Goal: Transaction & Acquisition: Purchase product/service

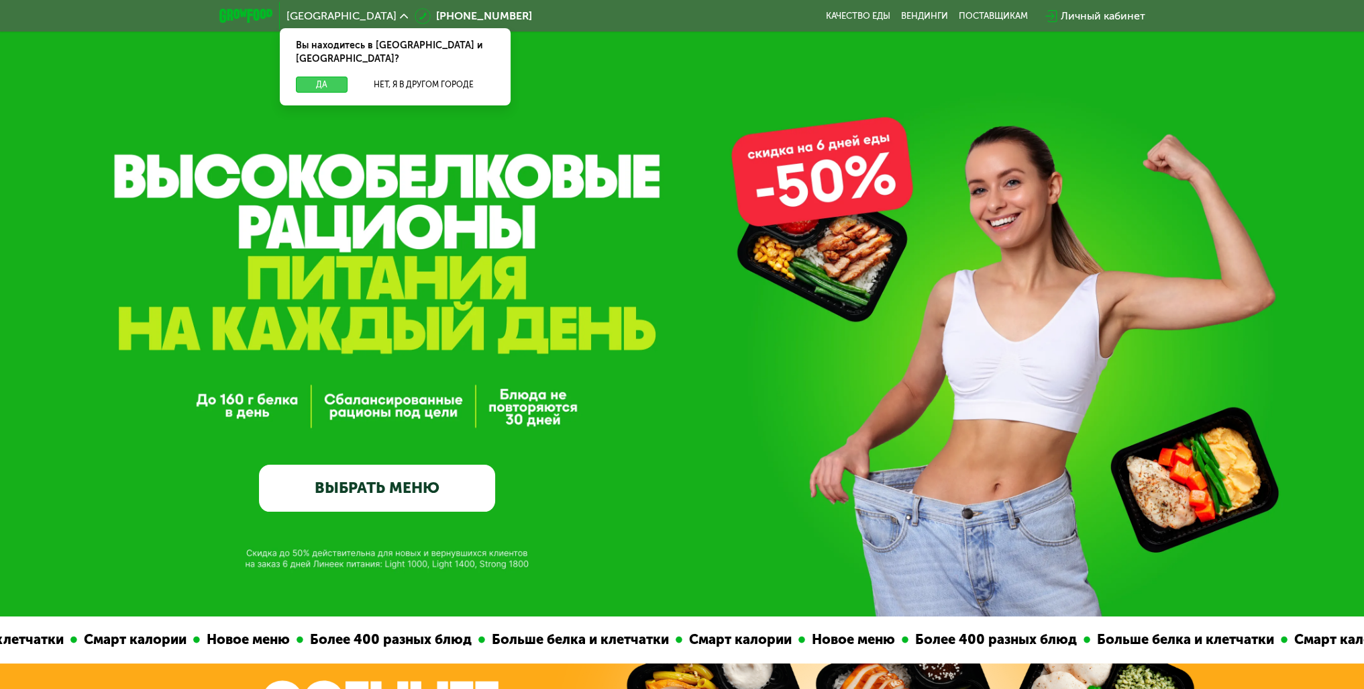
click at [323, 77] on button "Да" at bounding box center [322, 85] width 52 height 16
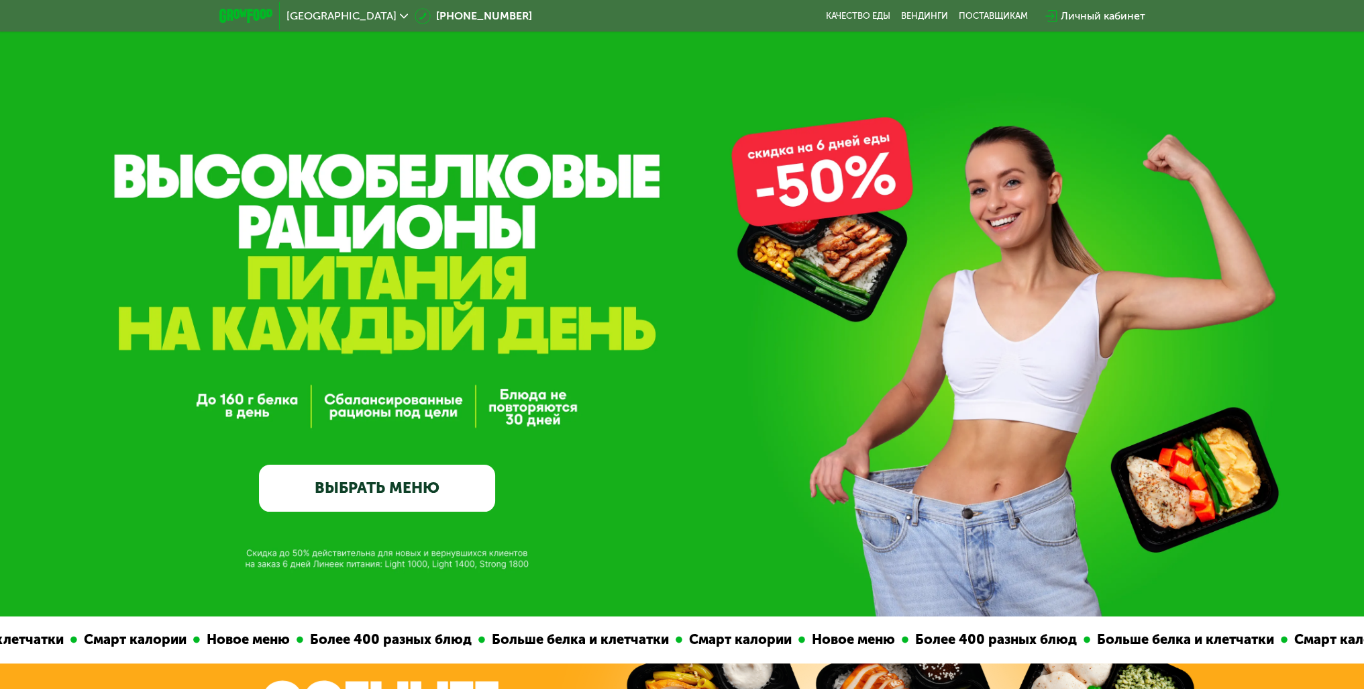
click at [370, 495] on link "ВЫБРАТЬ МЕНЮ" at bounding box center [377, 488] width 236 height 48
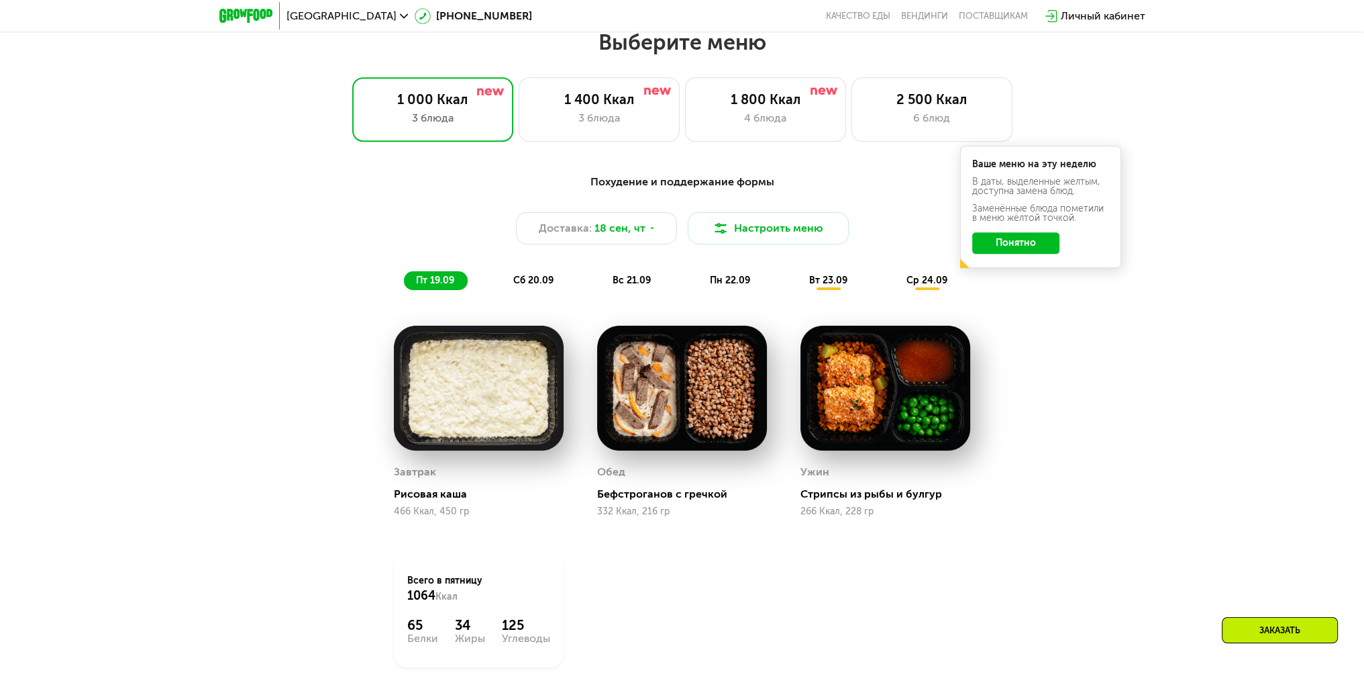
scroll to position [1183, 0]
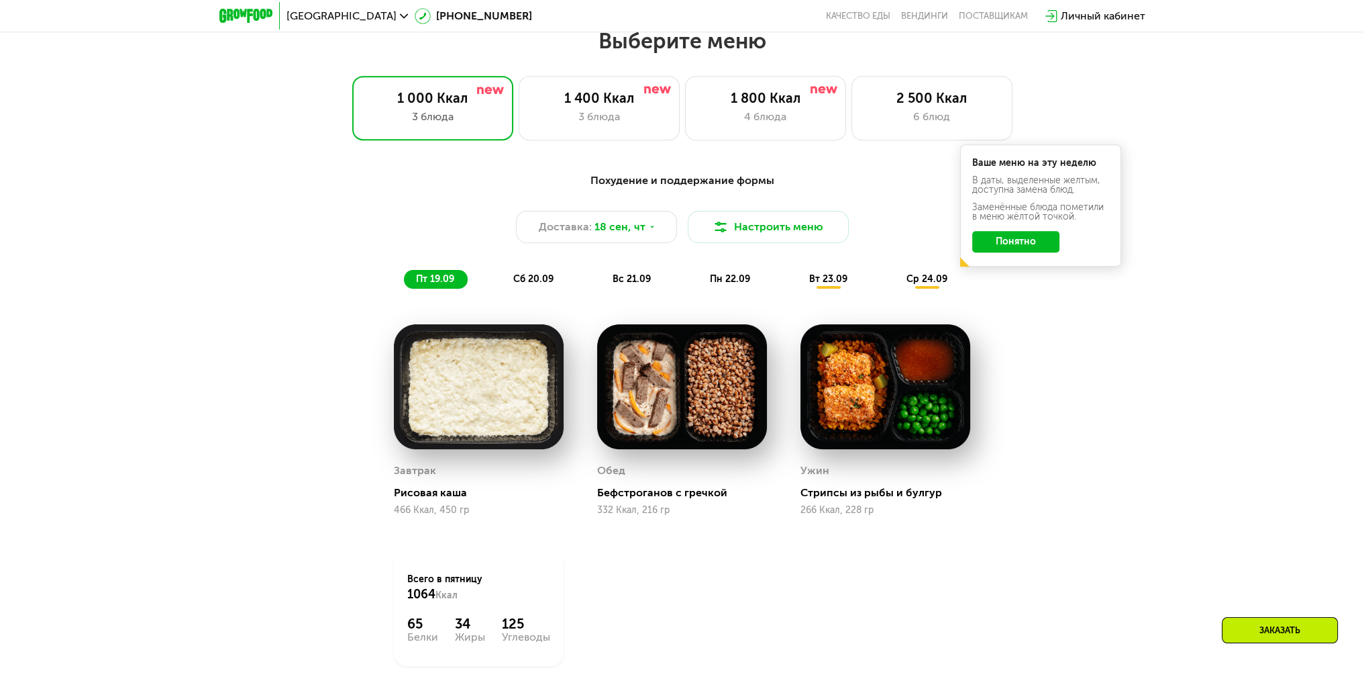
click at [1031, 250] on button "Понятно" at bounding box center [1015, 241] width 87 height 21
click at [644, 232] on div "Доставка: 18 сен, чт" at bounding box center [596, 227] width 161 height 32
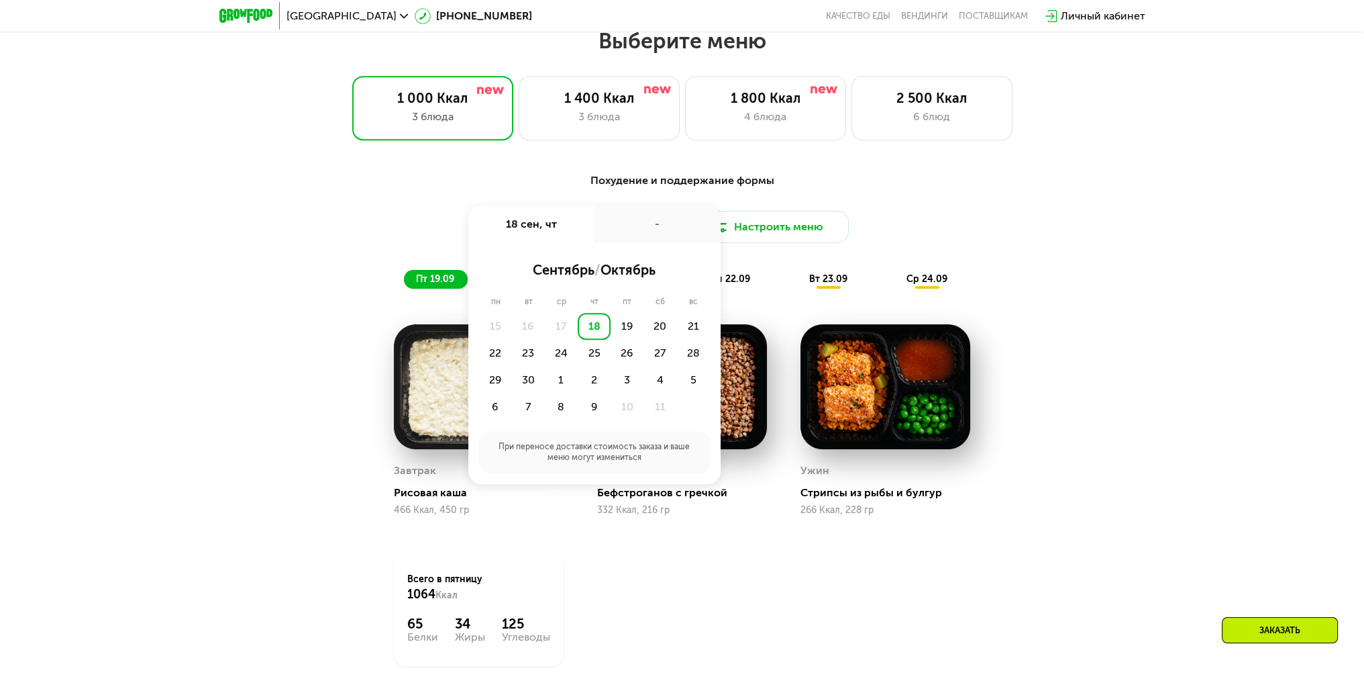
click at [1038, 248] on div "Похудение и поддержание формы Доставка: 18 сен, чт 18 сен, чт - сентябрь / октя…" at bounding box center [682, 230] width 795 height 116
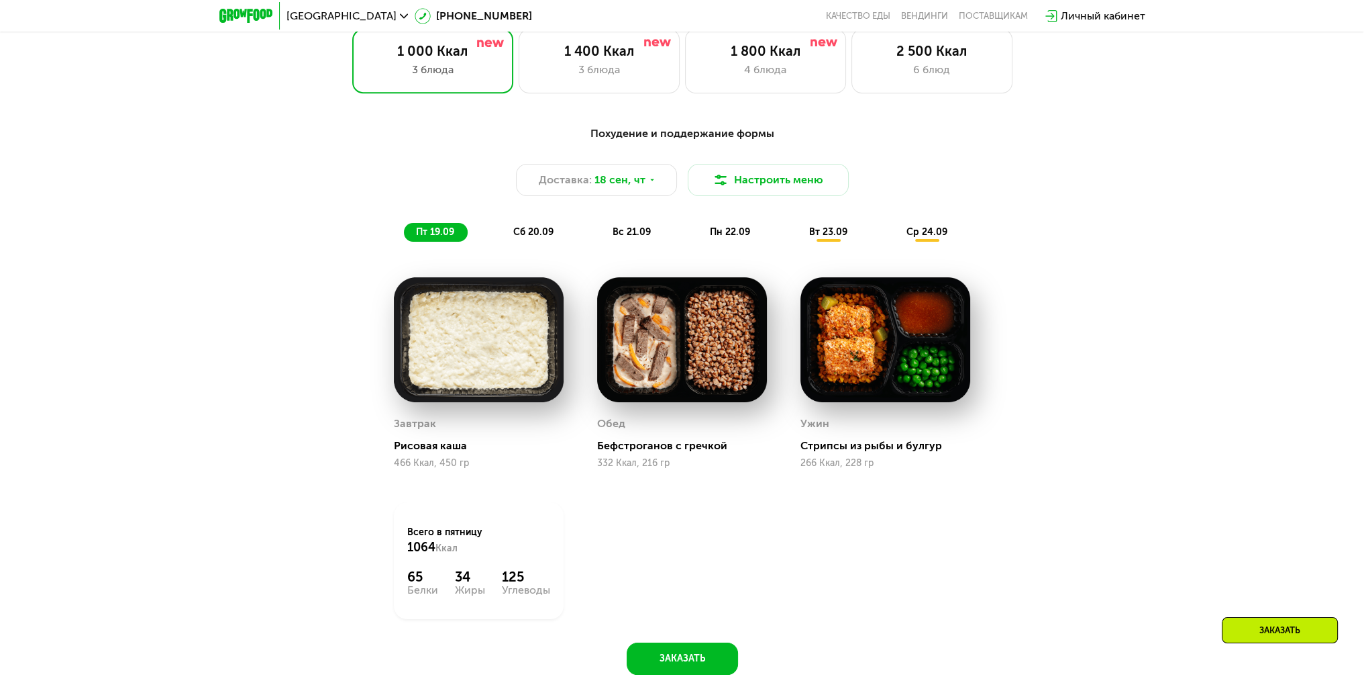
scroll to position [1317, 0]
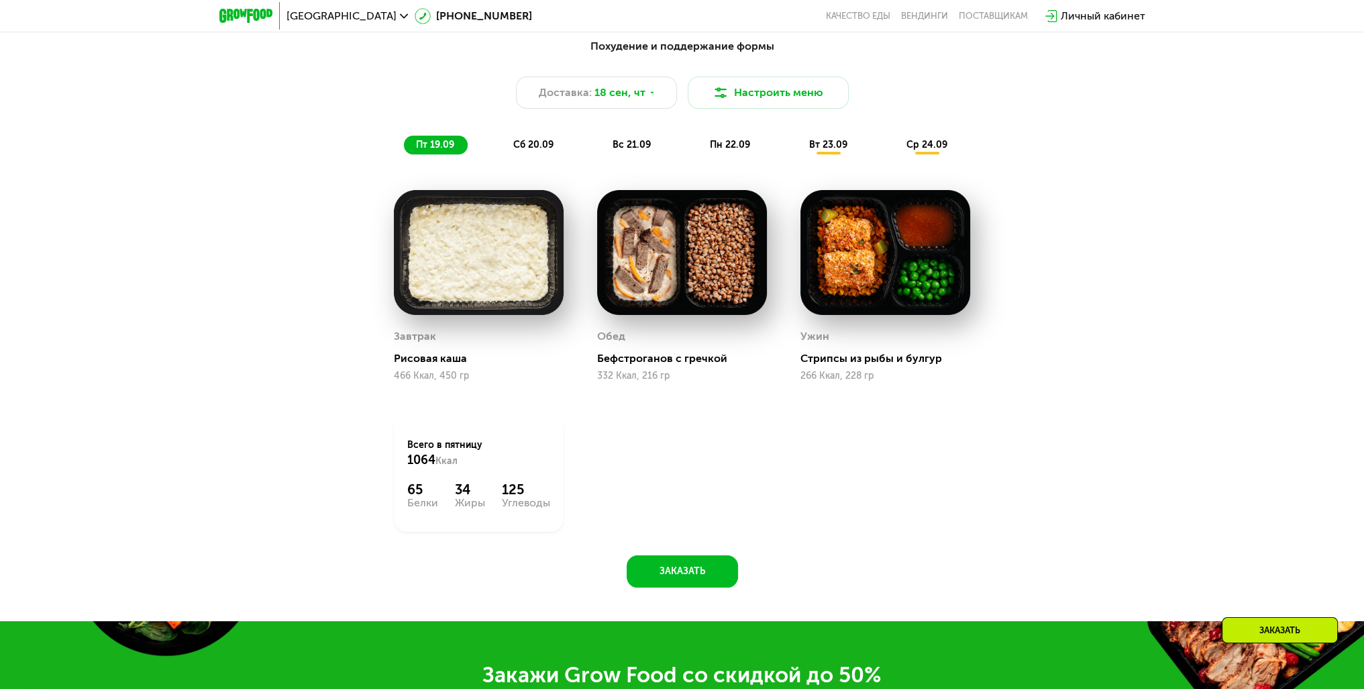
click at [468, 291] on img at bounding box center [479, 252] width 170 height 125
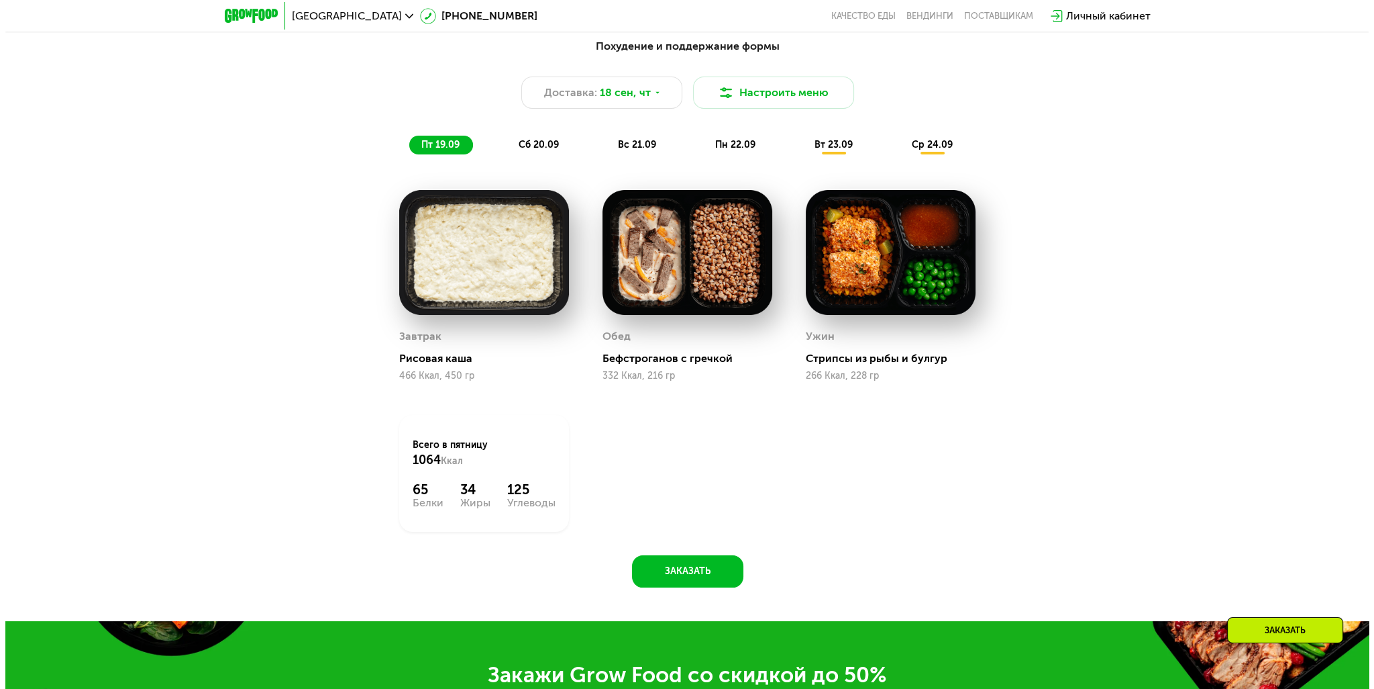
scroll to position [1115, 0]
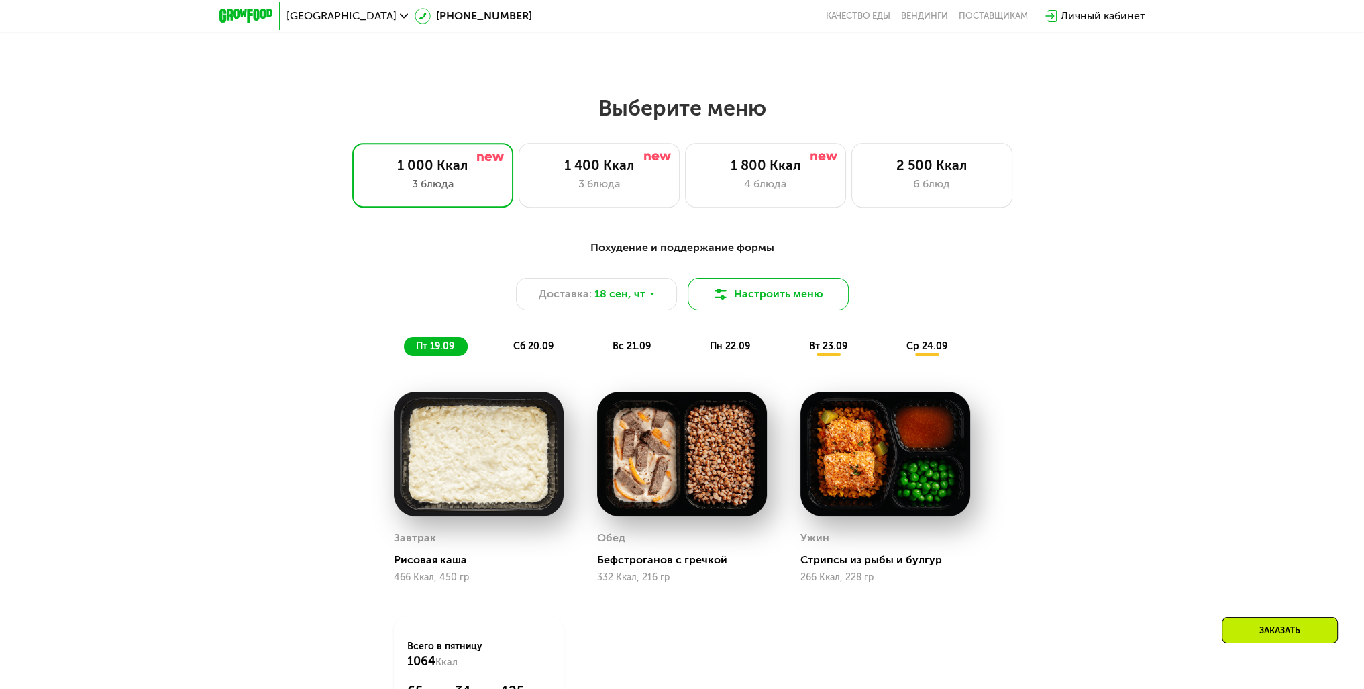
click at [784, 307] on button "Настроить меню" at bounding box center [768, 294] width 161 height 32
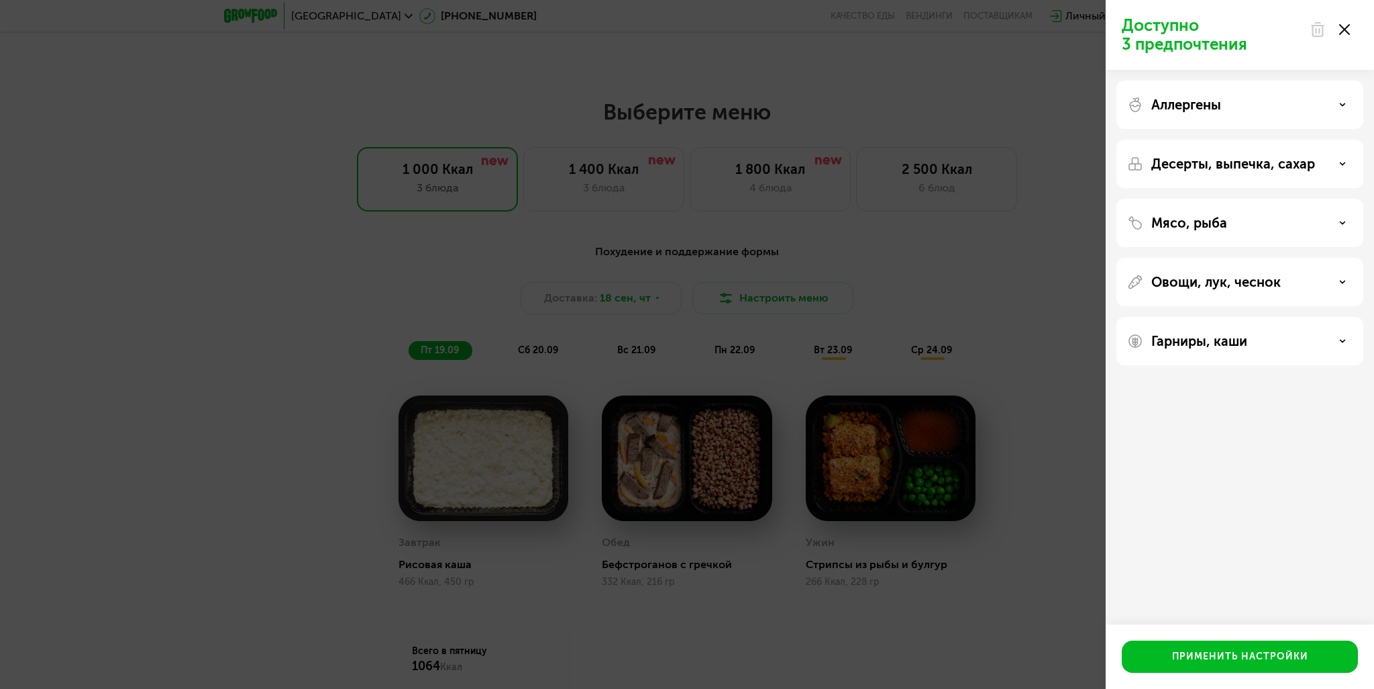
click at [1334, 220] on div "Мясо, рыба" at bounding box center [1241, 223] width 226 height 16
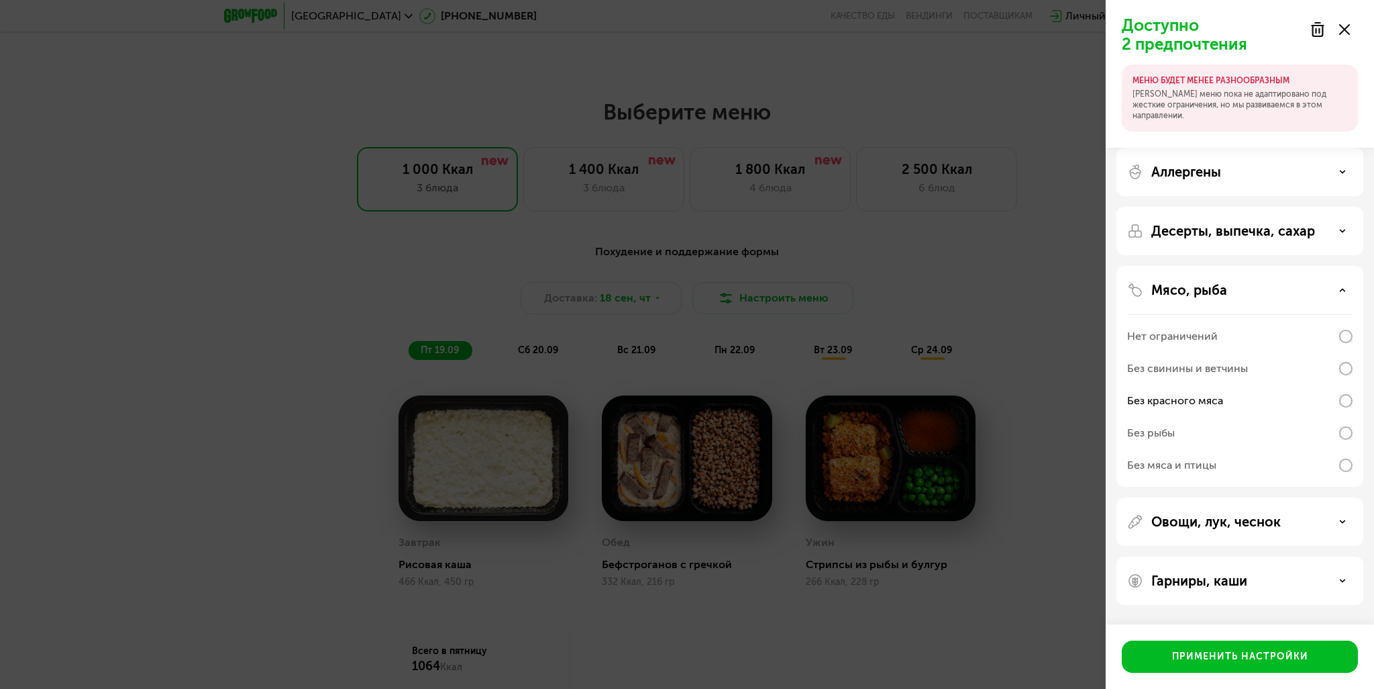
click at [1337, 517] on div "Овощи, лук, чеснок" at bounding box center [1241, 521] width 226 height 16
click at [1338, 519] on div "Овощи, лук, чеснок" at bounding box center [1241, 521] width 226 height 16
click at [1342, 581] on use at bounding box center [1343, 580] width 5 height 2
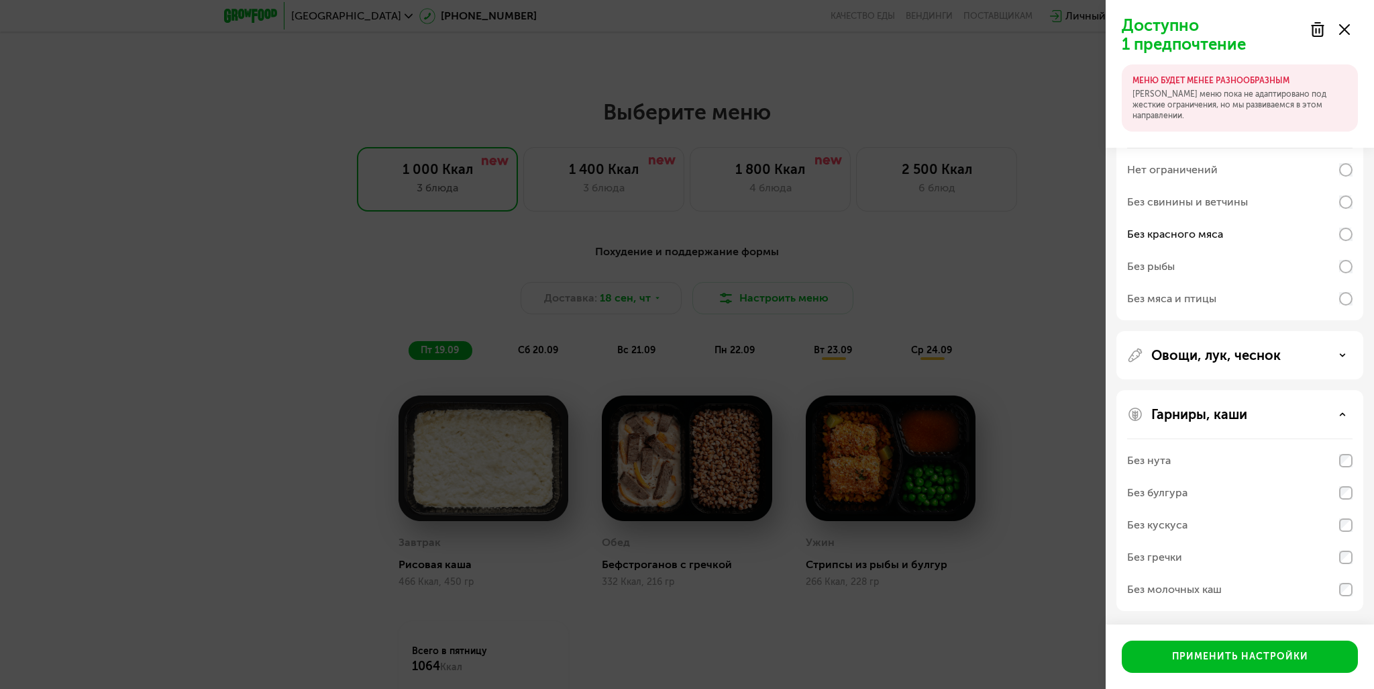
click at [1341, 409] on div "Гарниры, каши" at bounding box center [1241, 414] width 226 height 16
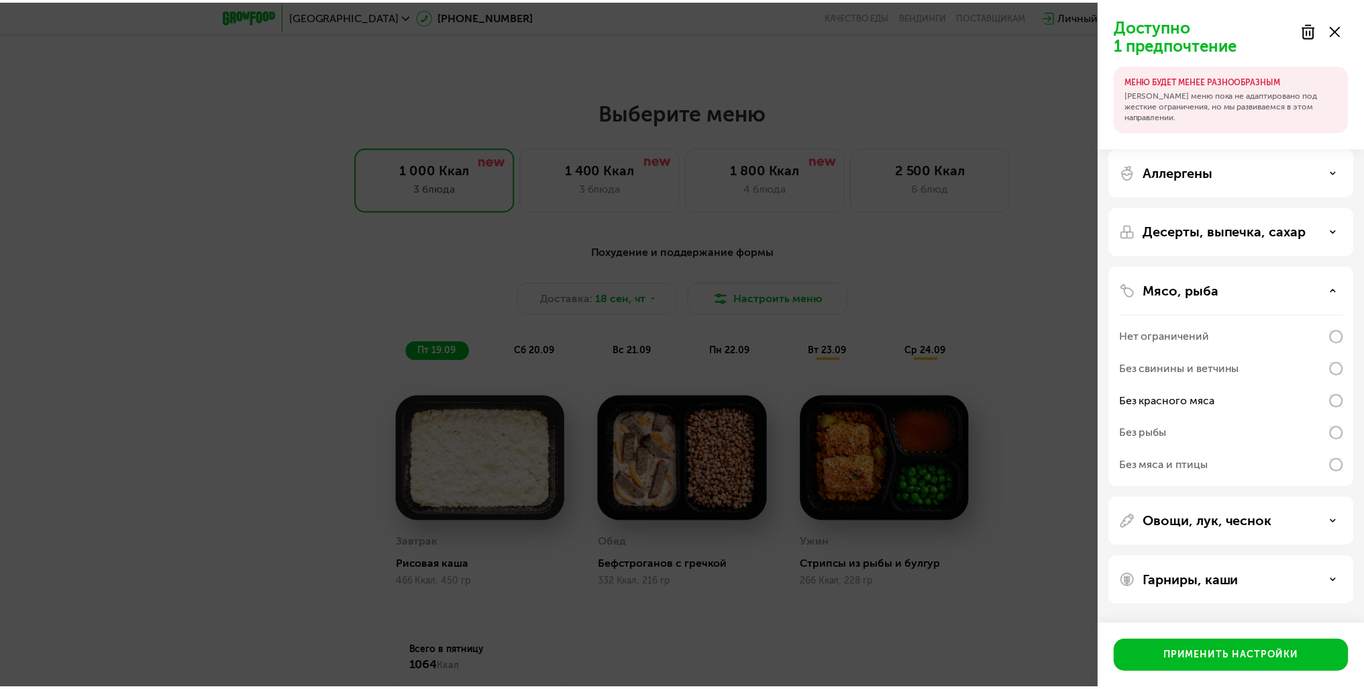
scroll to position [0, 0]
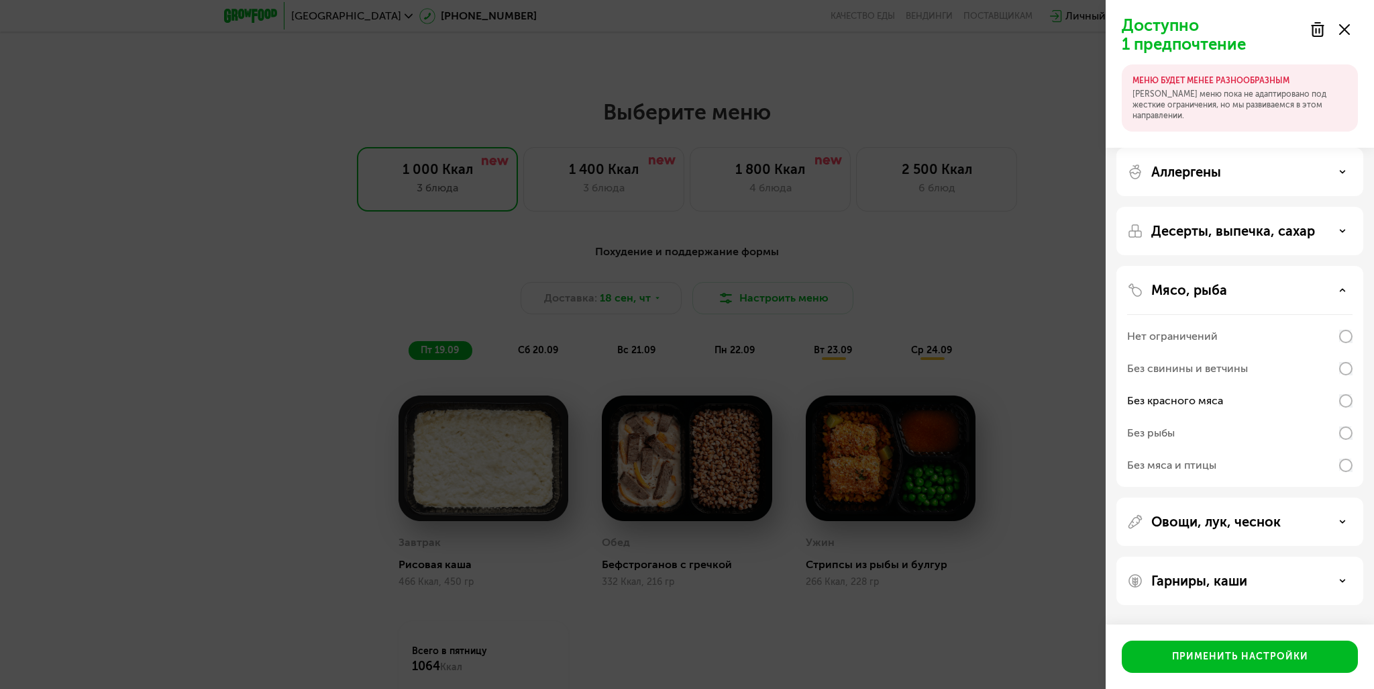
click at [1344, 175] on div "Аллергены" at bounding box center [1241, 172] width 226 height 16
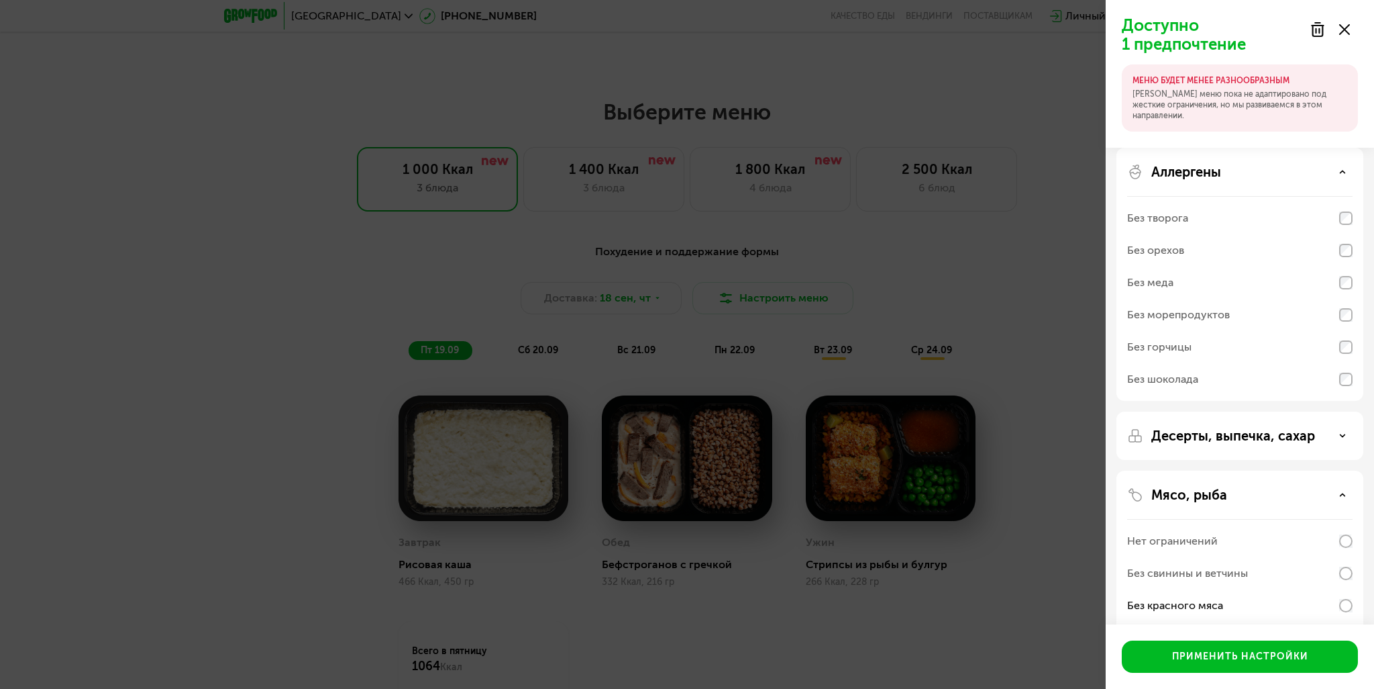
click at [1344, 175] on icon at bounding box center [1343, 171] width 7 height 7
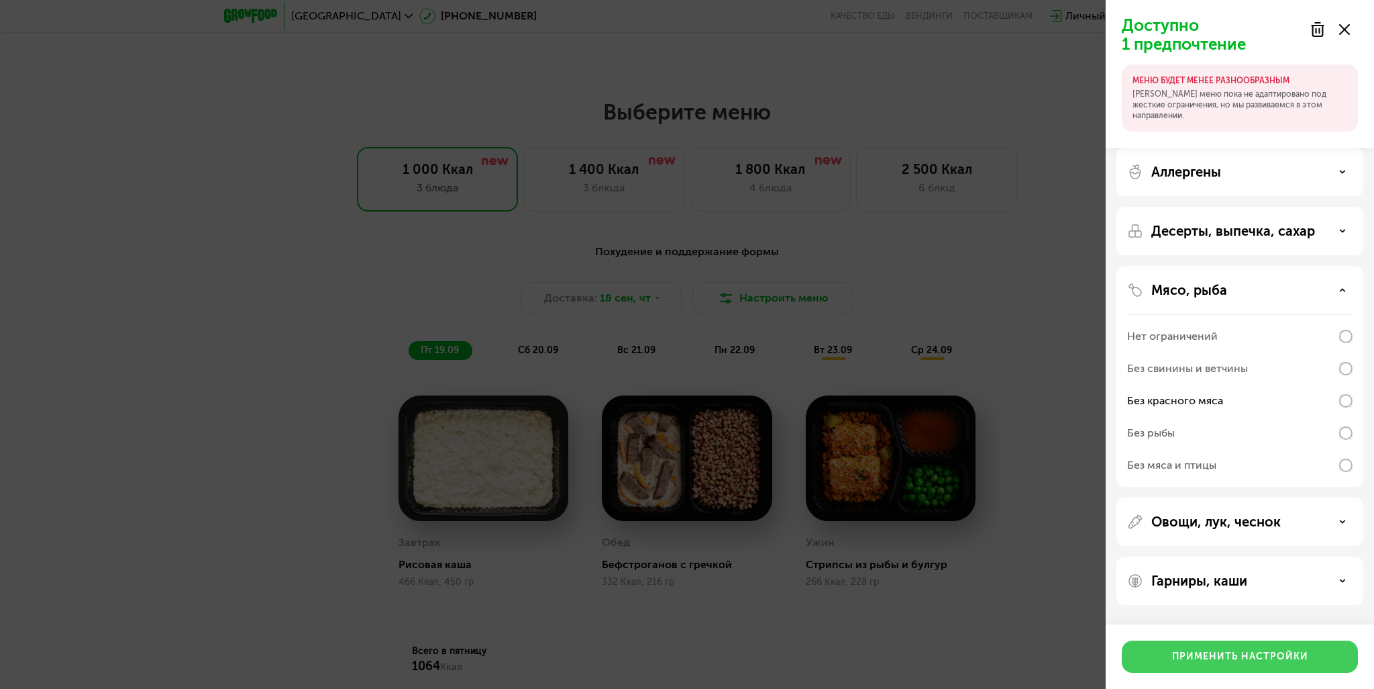
click at [1285, 654] on div "Применить настройки" at bounding box center [1240, 656] width 136 height 13
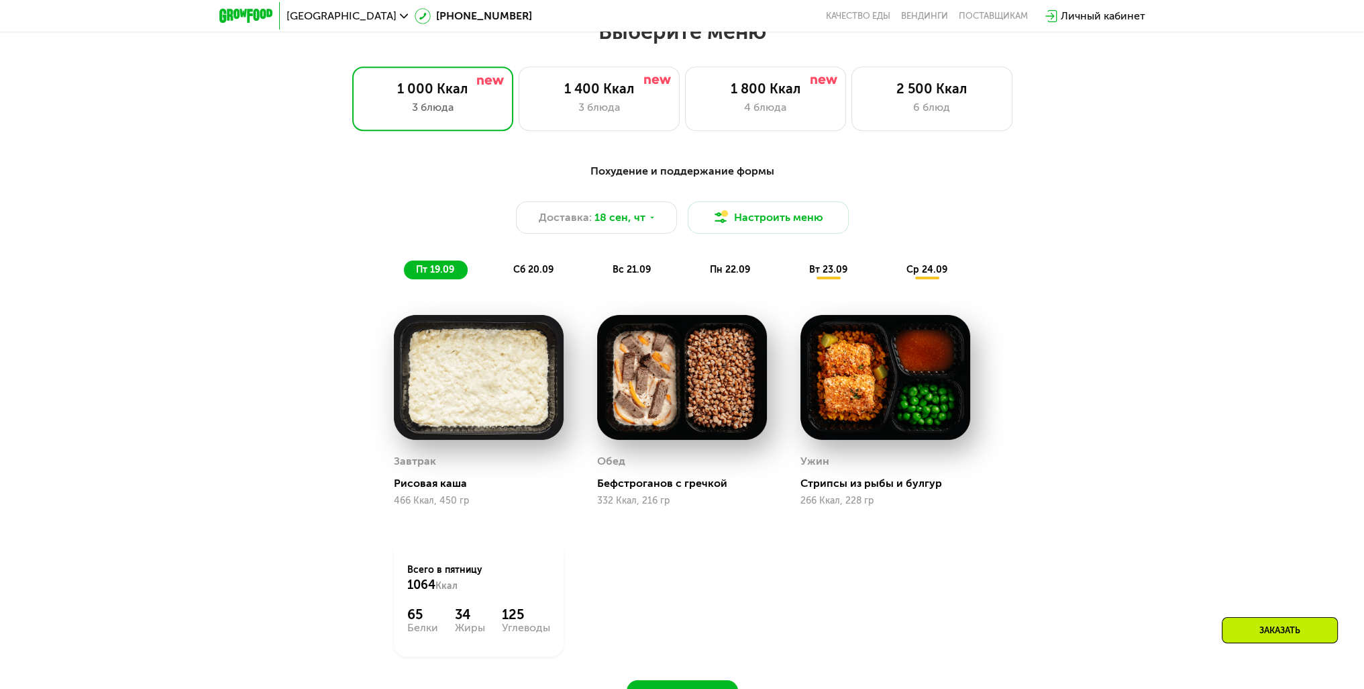
scroll to position [1115, 0]
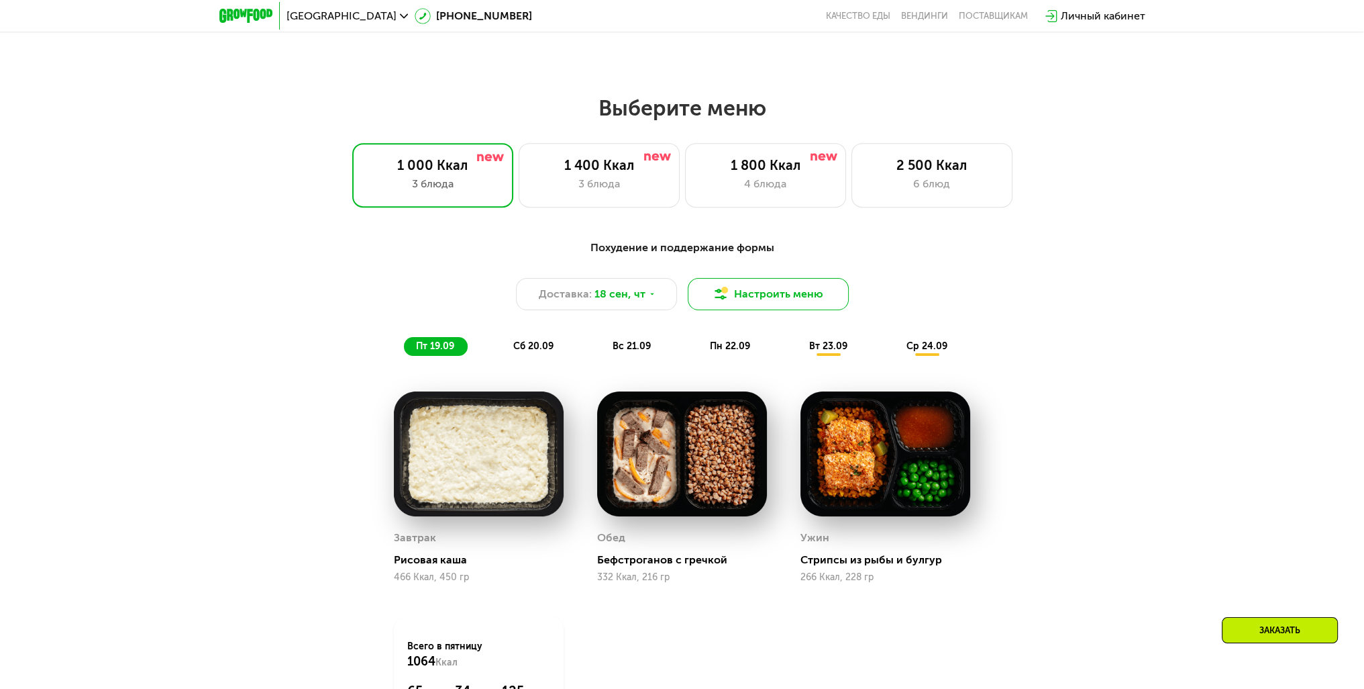
click at [754, 304] on button "Настроить меню" at bounding box center [768, 294] width 161 height 32
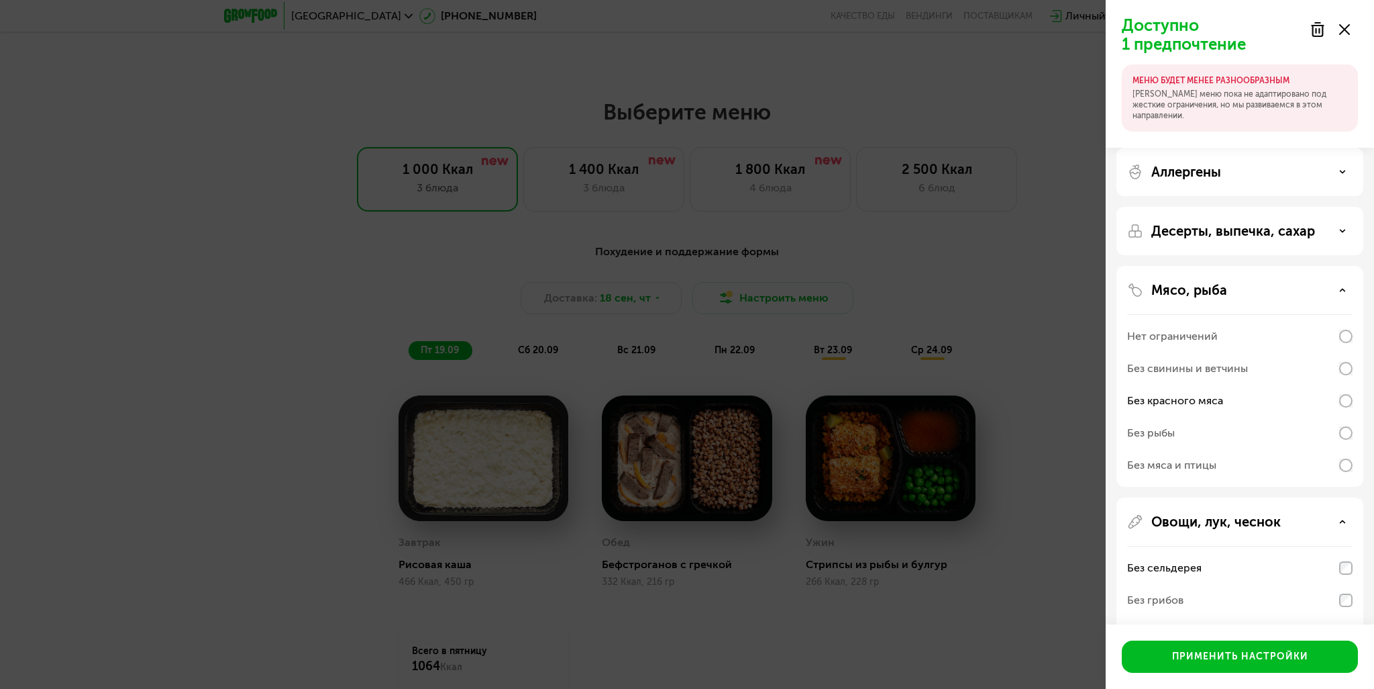
click at [1084, 52] on div "Доступно 1 предпочтение МЕНЮ БУДЕТ МЕНЕЕ РАЗНООБРАЗНЫМ Наше меню пока не адапти…" at bounding box center [687, 344] width 1374 height 689
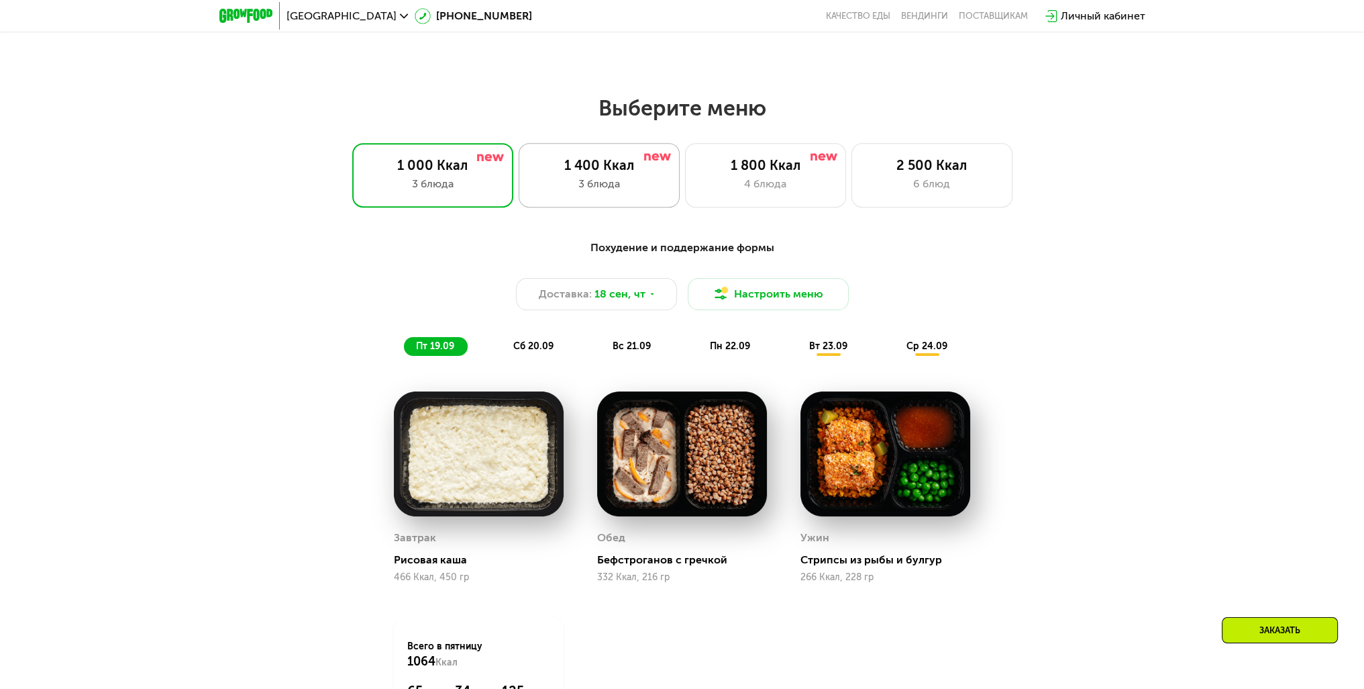
click at [589, 173] on div "1 400 Ккал" at bounding box center [599, 165] width 133 height 16
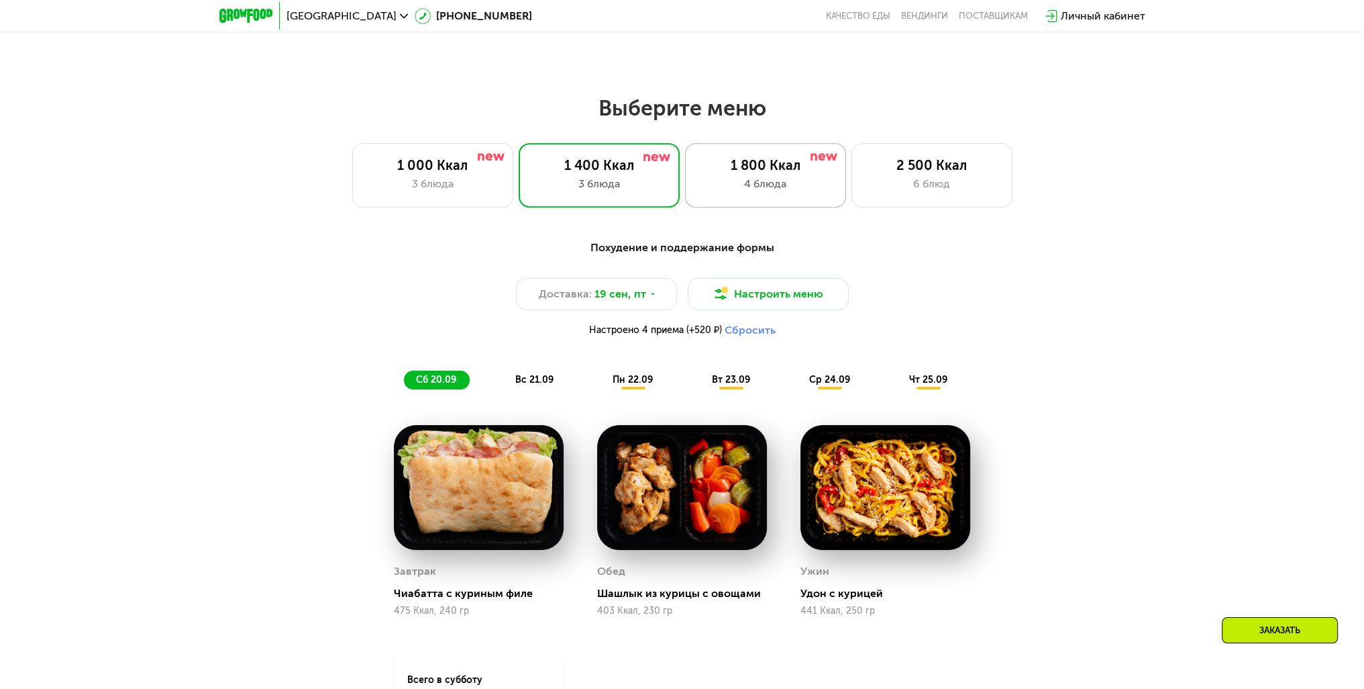
click at [754, 192] on div "4 блюда" at bounding box center [765, 184] width 133 height 16
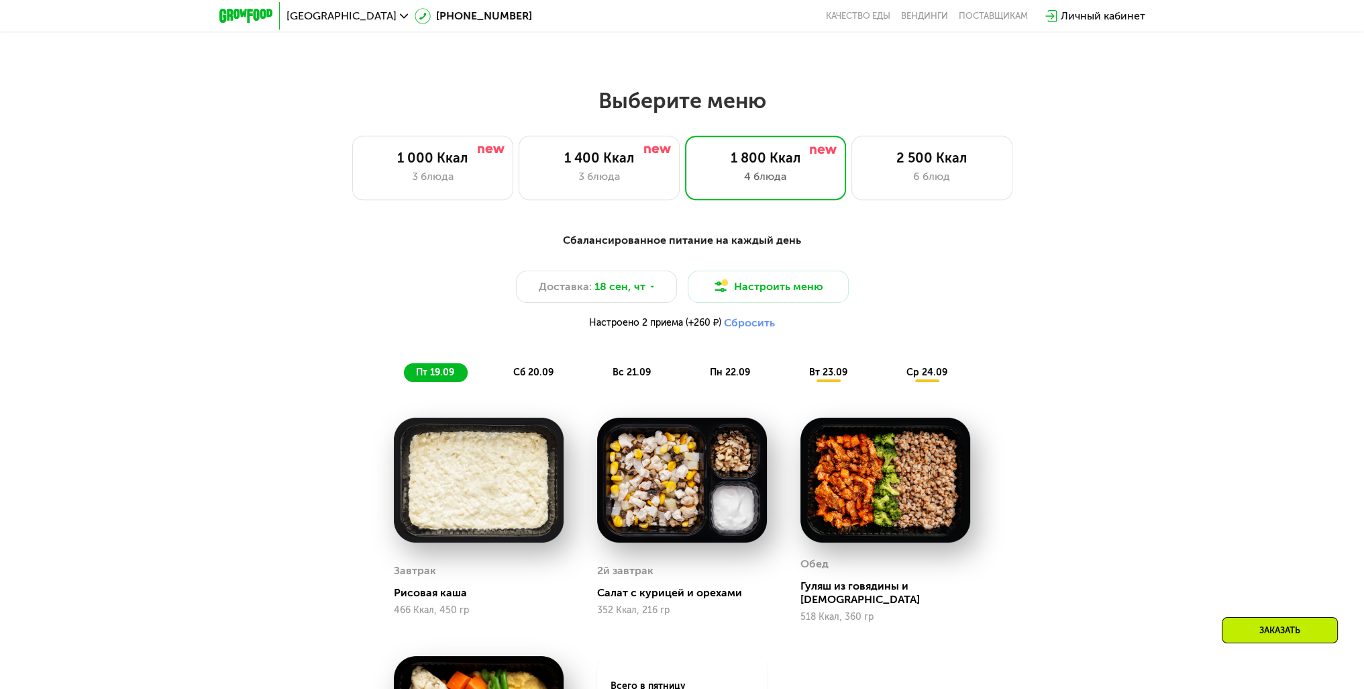
scroll to position [1048, 0]
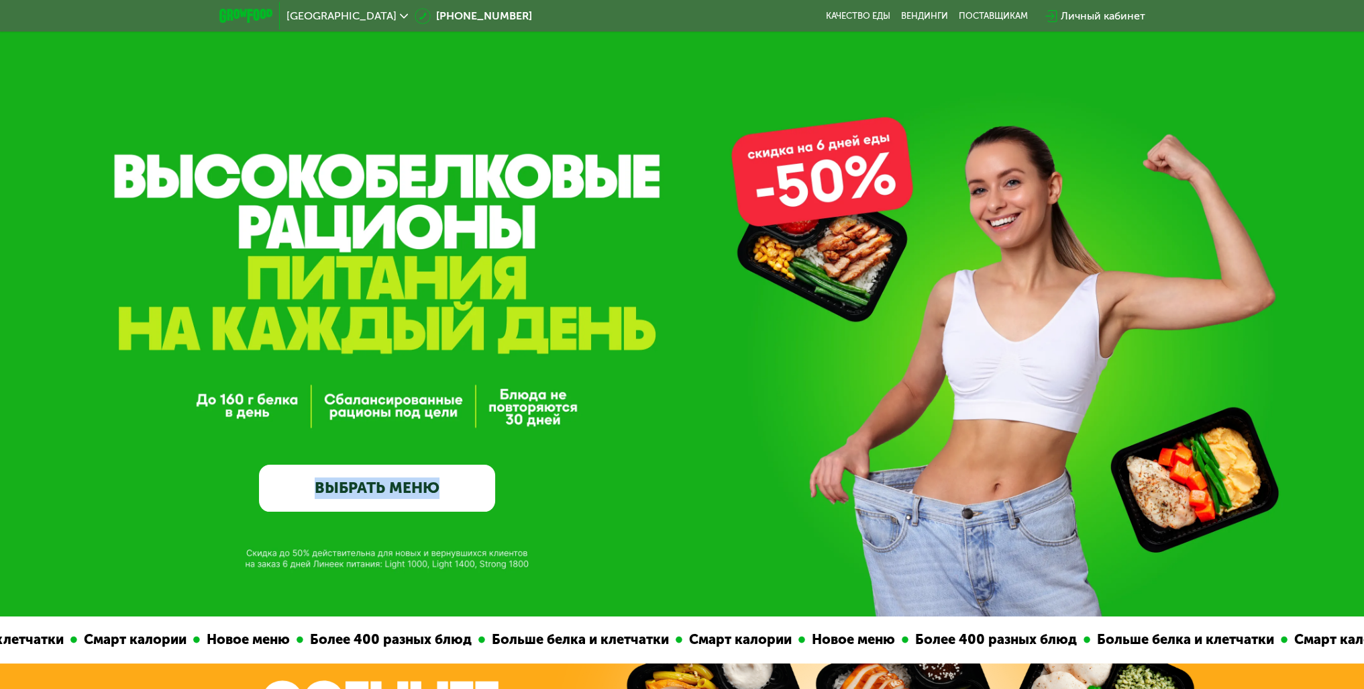
drag, startPoint x: 244, startPoint y: 224, endPoint x: 600, endPoint y: 318, distance: 367.9
click at [600, 318] on div "GrowFood — доставка правильного питания ВЫБРАТЬ МЕНЮ" at bounding box center [682, 365] width 1364 height 294
